Goal: Task Accomplishment & Management: Complete application form

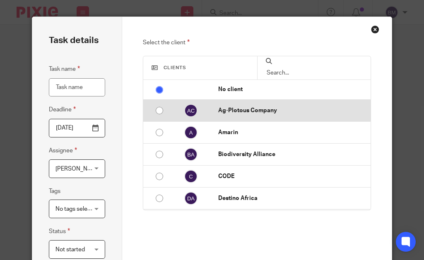
click at [155, 111] on input "radio" at bounding box center [159, 111] width 16 height 16
radio input "false"
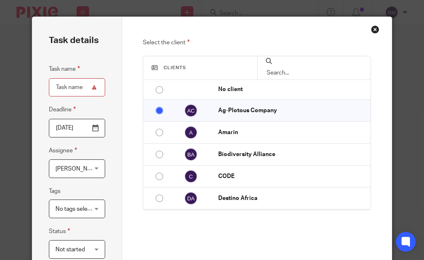
click at [62, 87] on input "Task name" at bounding box center [77, 87] width 56 height 19
type input "Monthly Report - August 2025"
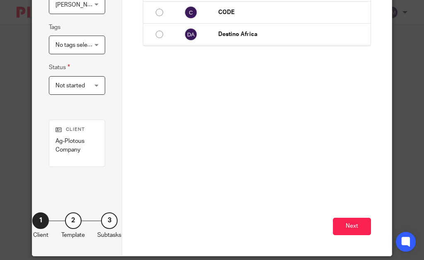
scroll to position [171, 0]
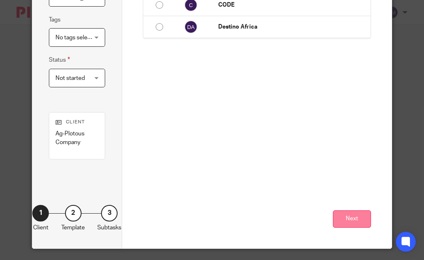
click at [338, 214] on button "Next" at bounding box center [352, 219] width 38 height 18
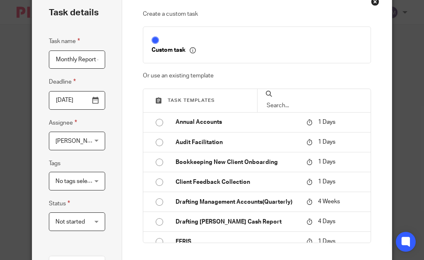
scroll to position [25, 0]
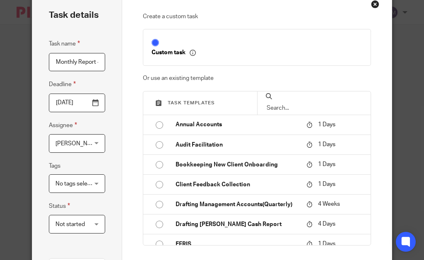
click at [229, 57] on div "Custom task" at bounding box center [252, 47] width 221 height 19
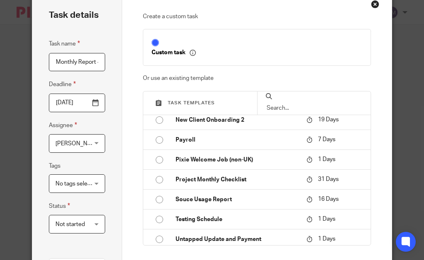
scroll to position [0, 0]
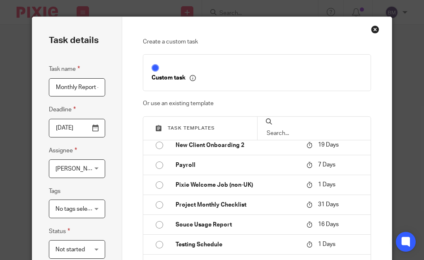
click at [373, 27] on div "Close this dialog window" at bounding box center [375, 29] width 8 height 8
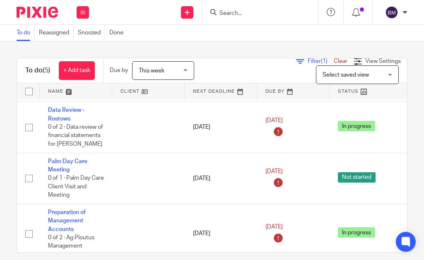
scroll to position [97, 0]
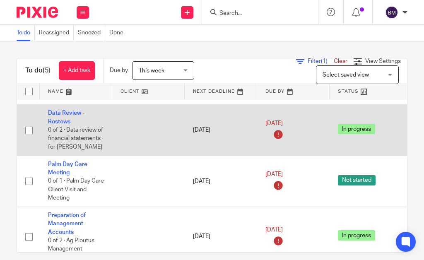
click at [29, 130] on input "checkbox" at bounding box center [29, 130] width 16 height 16
checkbox input "true"
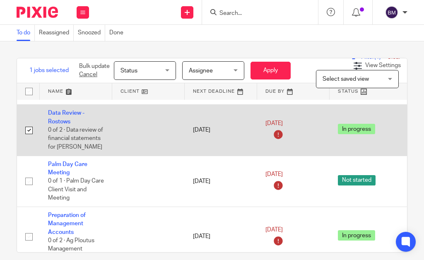
click at [357, 130] on span "In progress" at bounding box center [356, 129] width 37 height 10
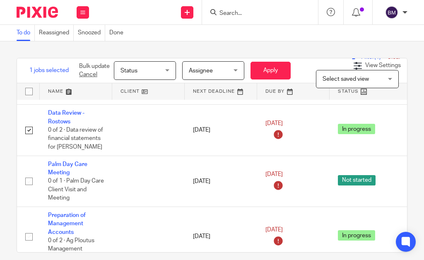
click at [168, 71] on div "Status Status" at bounding box center [145, 70] width 62 height 19
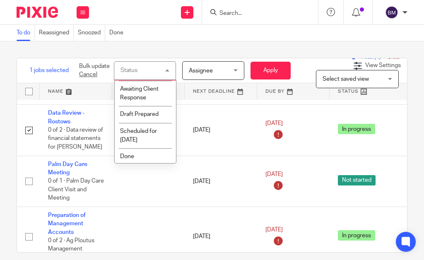
scroll to position [68, 0]
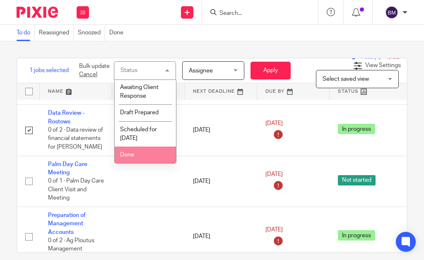
click at [134, 158] on li "Done" at bounding box center [145, 154] width 61 height 17
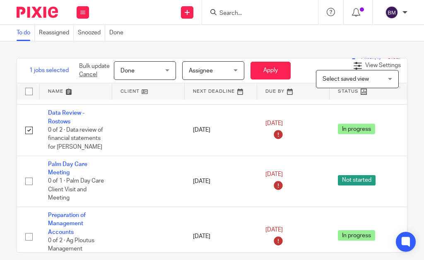
scroll to position [117, 0]
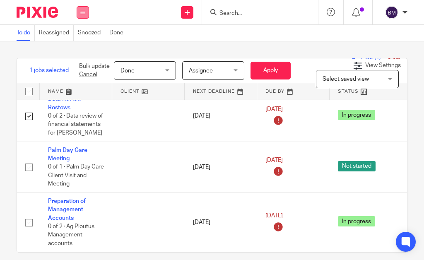
click at [87, 11] on button at bounding box center [83, 12] width 12 height 12
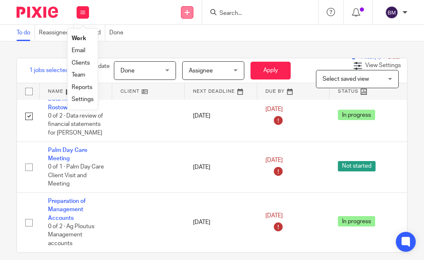
click at [190, 6] on link at bounding box center [187, 12] width 12 height 12
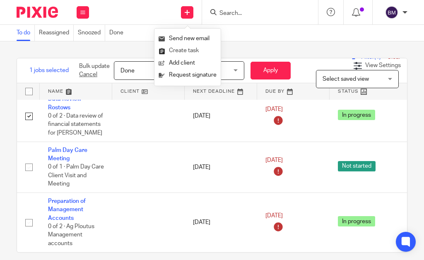
click at [184, 50] on link "Create task" at bounding box center [187, 51] width 58 height 12
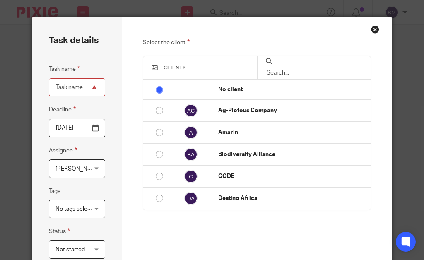
click at [61, 88] on input "Task name" at bounding box center [77, 87] width 56 height 19
type input "Financial reports"
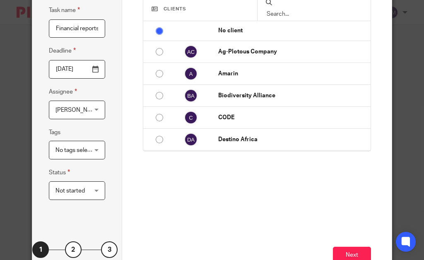
scroll to position [100, 0]
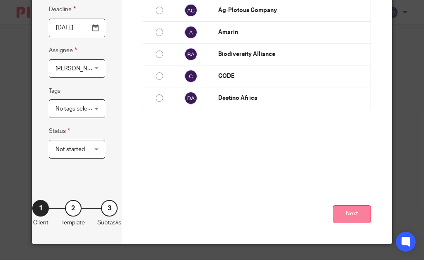
click at [336, 214] on button "Next" at bounding box center [352, 214] width 38 height 18
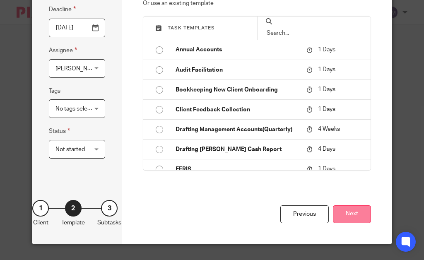
click at [349, 214] on button "Next" at bounding box center [352, 214] width 38 height 18
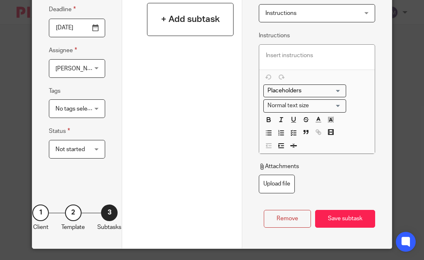
click at [161, 13] on h4 "+ Add subtask" at bounding box center [190, 19] width 59 height 13
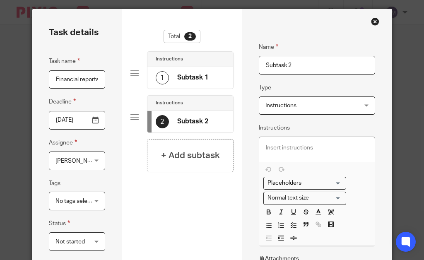
scroll to position [0, 0]
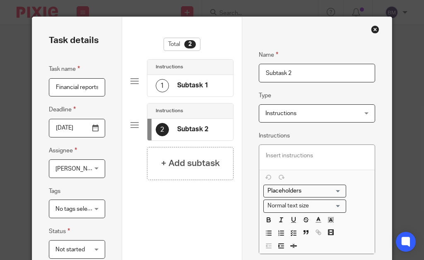
click at [173, 84] on div "1 Subtask 1" at bounding box center [182, 85] width 53 height 13
click at [363, 116] on div "Instructions Instructions" at bounding box center [317, 113] width 116 height 19
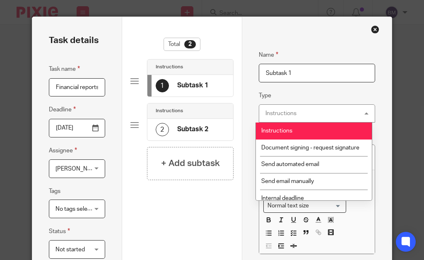
scroll to position [6, 0]
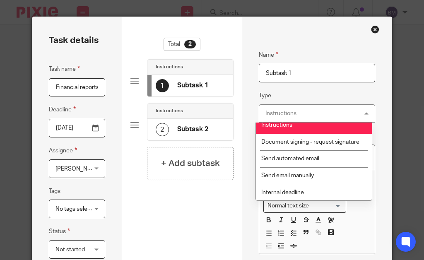
click at [326, 91] on fieldset "Type Instructions Instructions Instructions Document signing - request signatur…" at bounding box center [317, 107] width 116 height 32
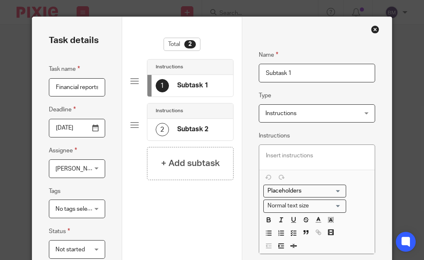
click at [173, 84] on div "1 Subtask 1" at bounding box center [182, 85] width 53 height 13
click at [177, 86] on h4 "Subtask 1" at bounding box center [192, 85] width 31 height 9
click at [206, 85] on div "1 Subtask 1" at bounding box center [190, 86] width 86 height 22
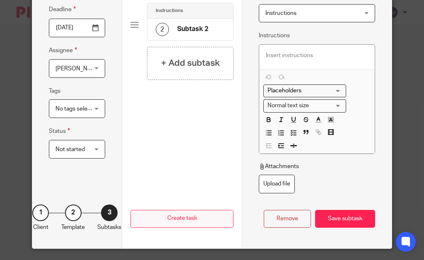
click at [177, 210] on button "Create task" at bounding box center [181, 219] width 103 height 18
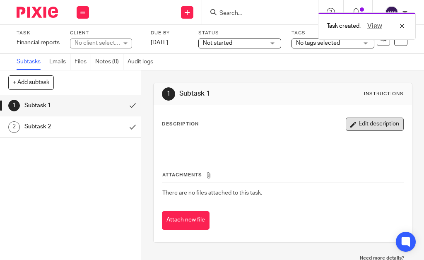
click at [357, 122] on button "Edit description" at bounding box center [374, 124] width 58 height 13
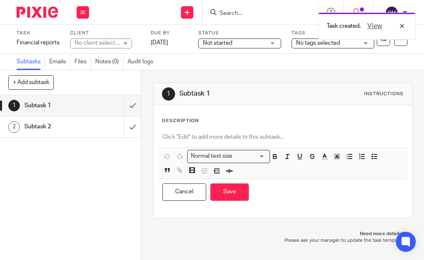
click at [162, 138] on p at bounding box center [282, 137] width 241 height 8
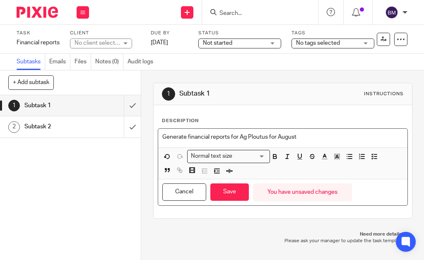
click at [161, 16] on div "Send new email Create task Add client Request signature Get Support Contact Sup…" at bounding box center [260, 12] width 326 height 24
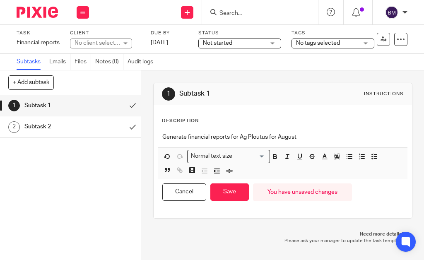
click at [127, 42] on div "No client selected" at bounding box center [101, 43] width 62 height 10
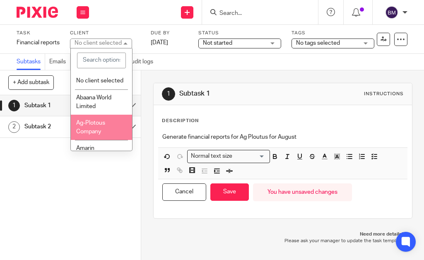
click at [102, 135] on li "Ag-Plotous Company" at bounding box center [101, 127] width 61 height 25
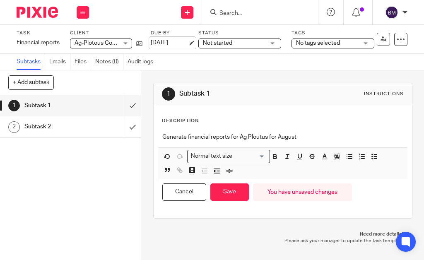
click at [188, 43] on link "13 Oct 2025" at bounding box center [169, 42] width 37 height 9
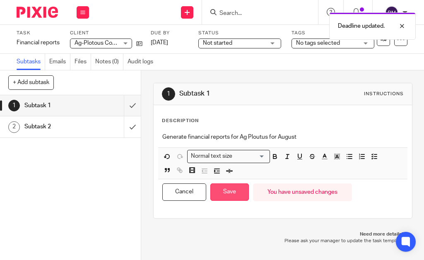
click at [225, 190] on button "Save" at bounding box center [229, 192] width 38 height 18
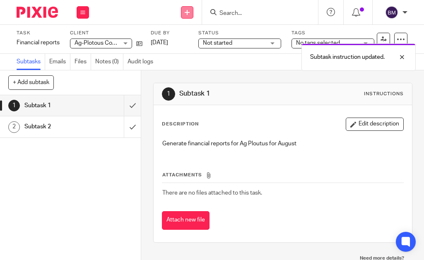
click at [185, 13] on icon at bounding box center [187, 12] width 5 height 5
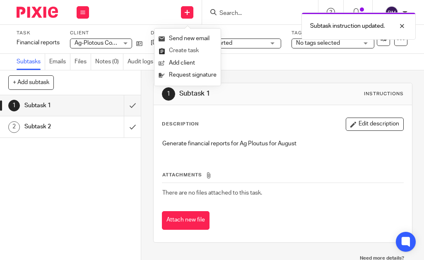
click at [184, 50] on link "Create task" at bounding box center [187, 51] width 58 height 12
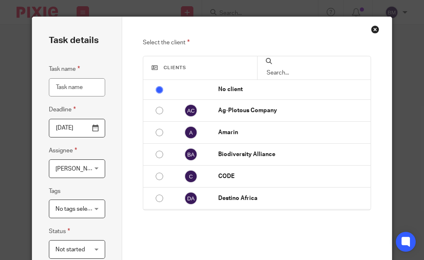
click at [80, 87] on input "Task name" at bounding box center [77, 87] width 56 height 19
click at [69, 88] on input "Destino INitial report" at bounding box center [77, 87] width 56 height 19
type input "Destino Initial report"
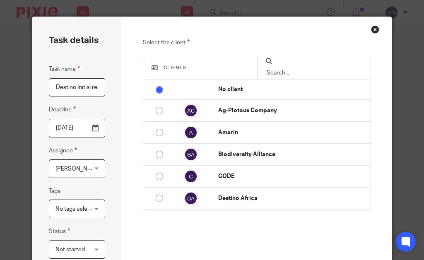
scroll to position [100, 0]
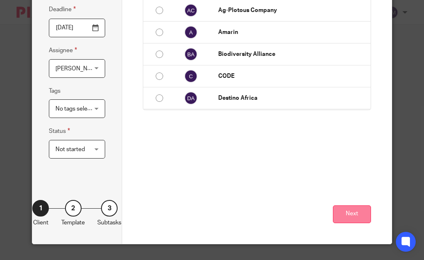
click at [351, 210] on button "Next" at bounding box center [352, 214] width 38 height 18
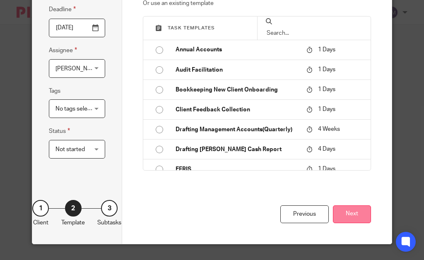
click at [350, 213] on button "Next" at bounding box center [352, 214] width 38 height 18
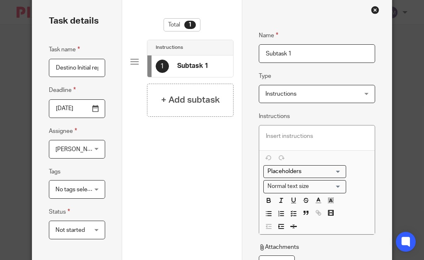
scroll to position [19, 0]
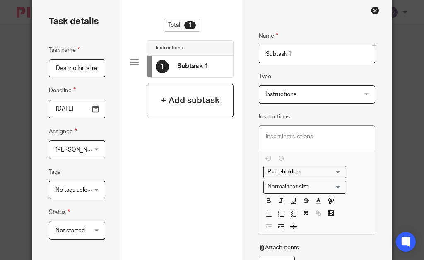
click at [170, 95] on h4 "+ Add subtask" at bounding box center [190, 100] width 59 height 13
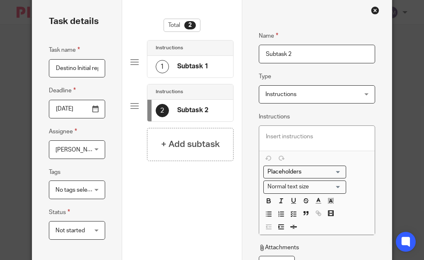
click at [173, 94] on div "Instructions" at bounding box center [190, 91] width 86 height 15
click at [161, 62] on div "1" at bounding box center [162, 66] width 13 height 13
drag, startPoint x: 306, startPoint y: 55, endPoint x: 240, endPoint y: 56, distance: 66.2
click at [242, 56] on div "Name Subtask 1 Type Instructions Instructions Instructions Document signing - r…" at bounding box center [317, 163] width 150 height 331
type input "C"
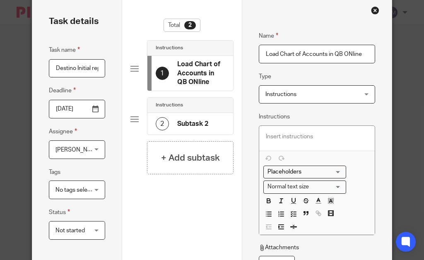
click at [347, 55] on input "Load Chart of Accounts in QB ONline" at bounding box center [317, 54] width 116 height 19
type input "Load Chart of Accounts in QB Online"
click at [182, 123] on h4 "Subtask 2" at bounding box center [192, 124] width 31 height 9
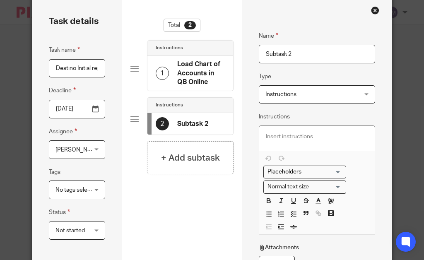
drag, startPoint x: 298, startPoint y: 52, endPoint x: 244, endPoint y: 58, distance: 54.5
click at [244, 58] on div "Name Load Chart of Accounts in QB Online Type Instructions Instructions Instruc…" at bounding box center [317, 163] width 150 height 331
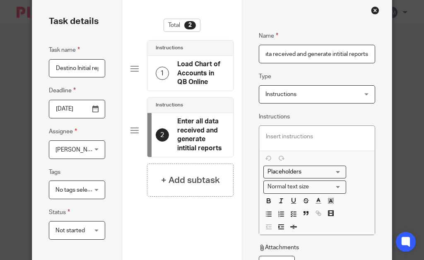
scroll to position [0, 29]
type input "Enter all data received and generate intitial reports"
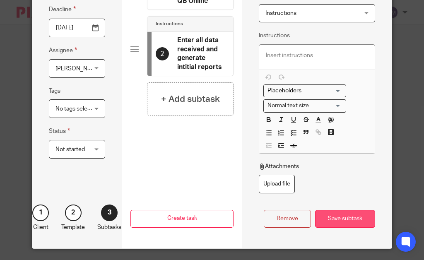
click at [341, 212] on div "Save subtask" at bounding box center [345, 219] width 60 height 18
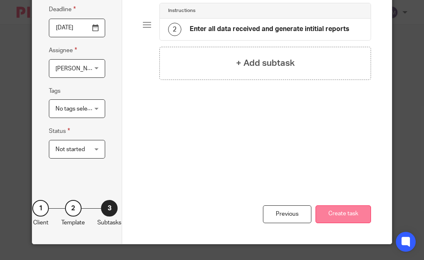
click at [340, 206] on button "Create task" at bounding box center [342, 214] width 55 height 18
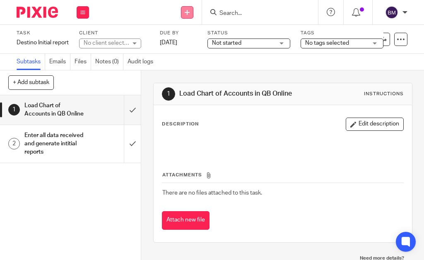
click at [185, 10] on icon at bounding box center [187, 12] width 5 height 5
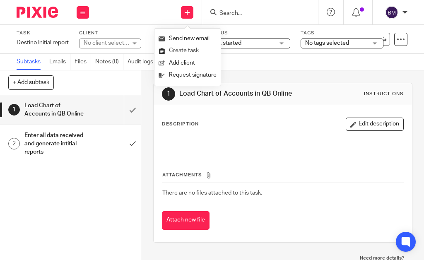
click at [175, 50] on link "Create task" at bounding box center [187, 51] width 58 height 12
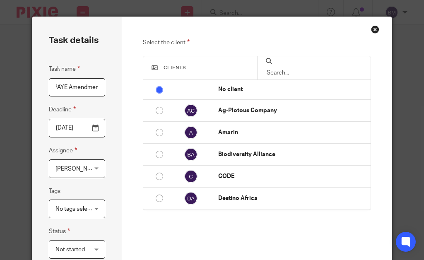
scroll to position [0, 7]
type input "PAYE Amendments"
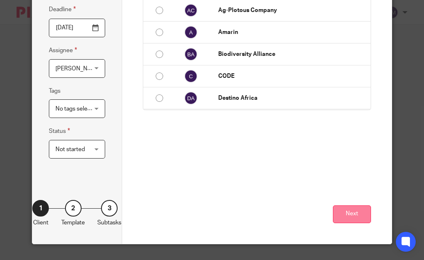
click at [348, 214] on button "Next" at bounding box center [352, 214] width 38 height 18
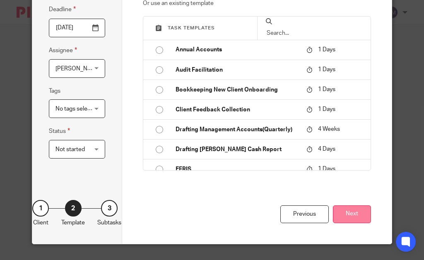
click at [353, 215] on button "Next" at bounding box center [352, 214] width 38 height 18
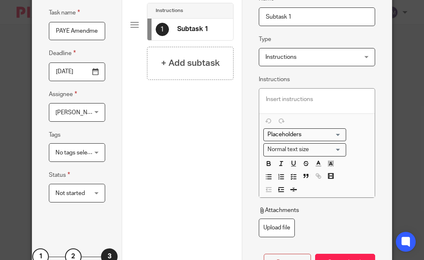
scroll to position [0, 0]
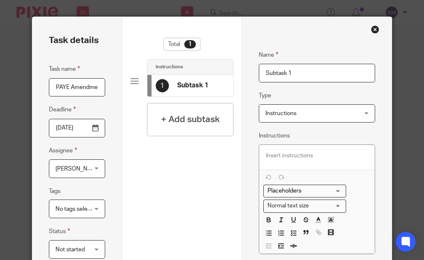
click at [294, 70] on input "Subtask 1" at bounding box center [317, 73] width 116 height 19
drag, startPoint x: 298, startPoint y: 72, endPoint x: 234, endPoint y: 65, distance: 64.5
click at [234, 65] on div "Task details Task name PAYE Amendments Deadline 2025-10-13 Assignee Bernard Mun…" at bounding box center [211, 182] width 359 height 331
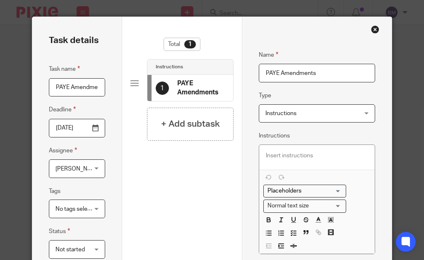
type input "PAYE Amendments"
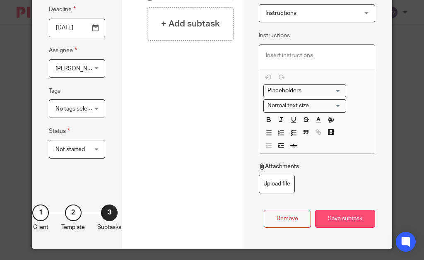
click at [325, 210] on div "Save subtask" at bounding box center [345, 219] width 60 height 18
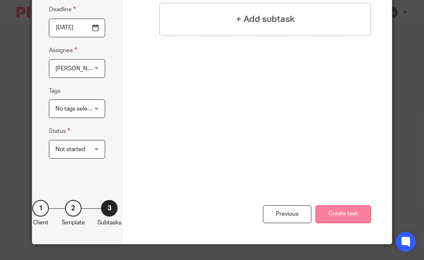
click at [353, 206] on button "Create task" at bounding box center [342, 214] width 55 height 18
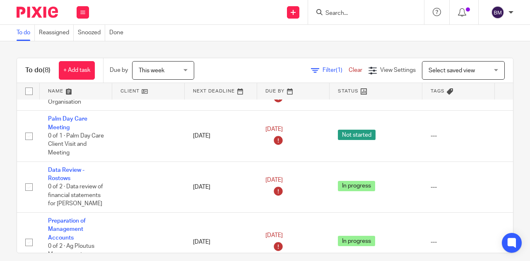
scroll to position [95, 0]
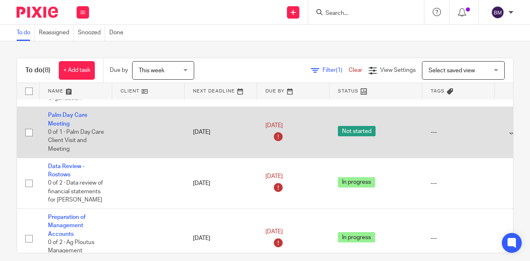
click at [30, 133] on input "checkbox" at bounding box center [29, 133] width 16 height 16
checkbox input "true"
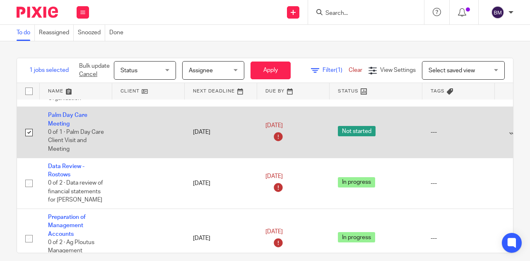
click at [432, 131] on div "---" at bounding box center [458, 132] width 56 height 8
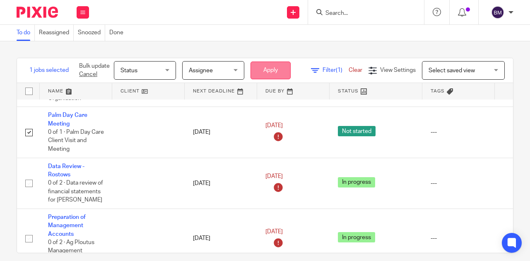
click at [270, 67] on button "Apply" at bounding box center [270, 71] width 40 height 18
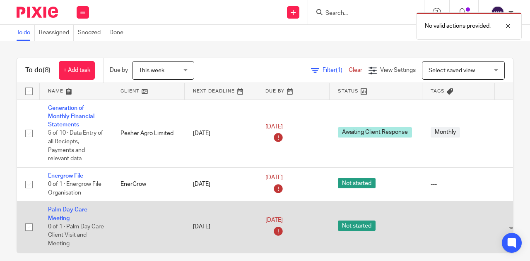
click at [356, 223] on span "Not started" at bounding box center [357, 226] width 38 height 10
click at [30, 226] on input "checkbox" at bounding box center [29, 228] width 16 height 16
checkbox input "true"
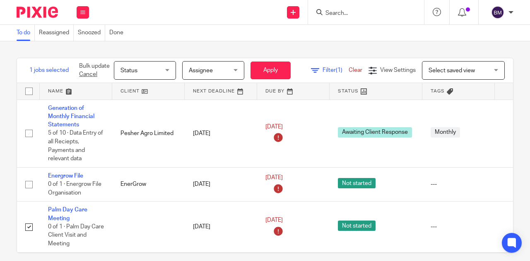
click at [361, 91] on link at bounding box center [375, 91] width 93 height 17
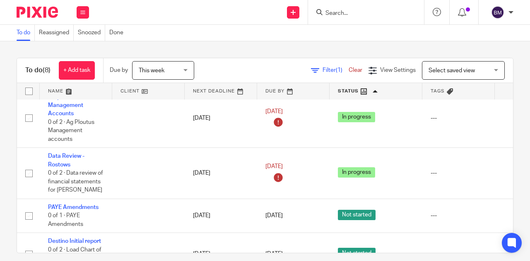
scroll to position [83, 0]
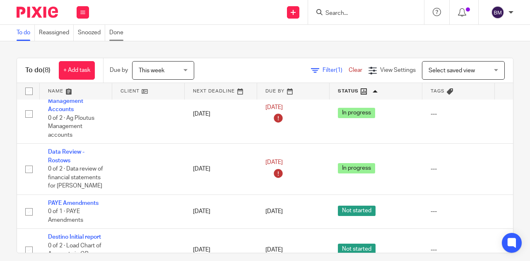
click at [120, 34] on link "Done" at bounding box center [118, 33] width 18 height 16
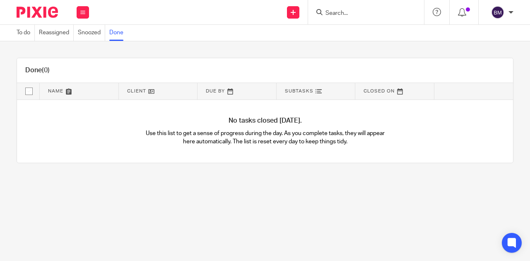
click at [31, 89] on input "checkbox" at bounding box center [29, 92] width 16 height 16
checkbox input "true"
drag, startPoint x: 31, startPoint y: 89, endPoint x: 46, endPoint y: 32, distance: 59.2
click at [46, 32] on link "Reassigned" at bounding box center [56, 33] width 35 height 16
